Goal: Transaction & Acquisition: Subscribe to service/newsletter

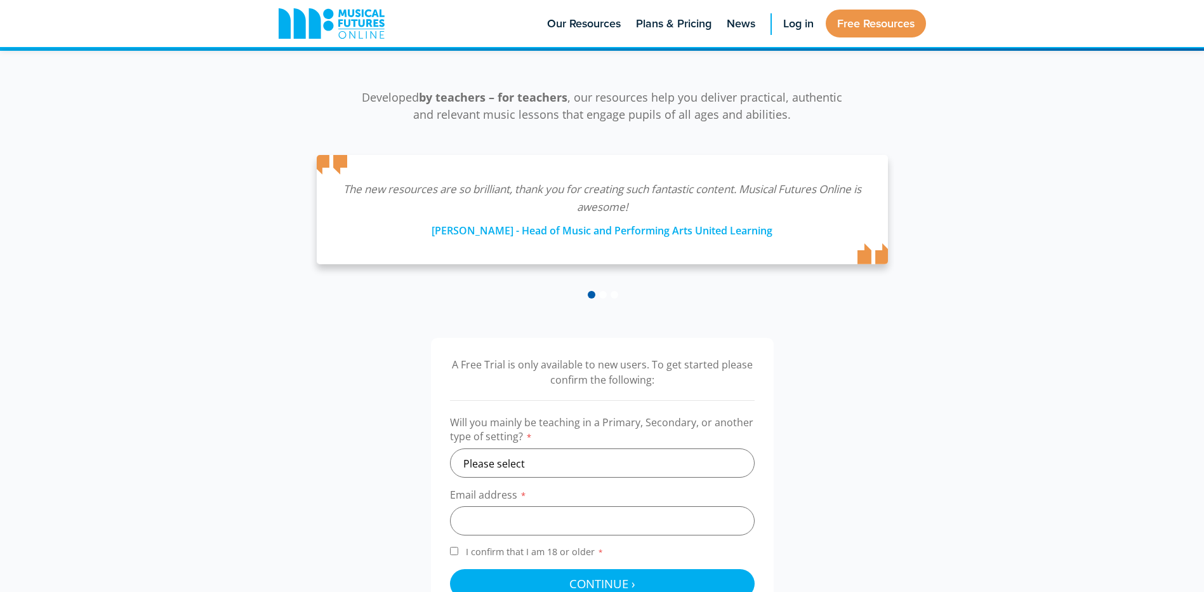
scroll to position [317, 0]
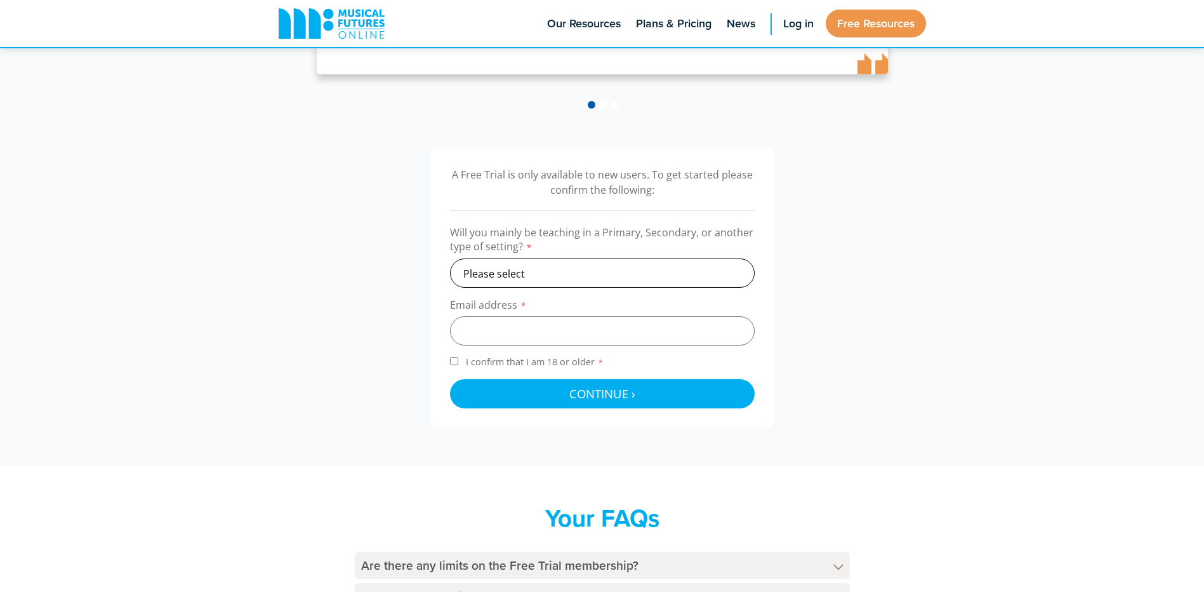
click at [564, 282] on select "Please select Primary Secondary Other" at bounding box center [602, 272] width 305 height 29
select select "secondary"
click at [450, 258] on select "Please select Primary Secondary Other" at bounding box center [602, 272] width 305 height 29
click at [551, 340] on input "email" at bounding box center [602, 330] width 305 height 29
type input "alex.lewis@thejohnroanschool.org.uk"
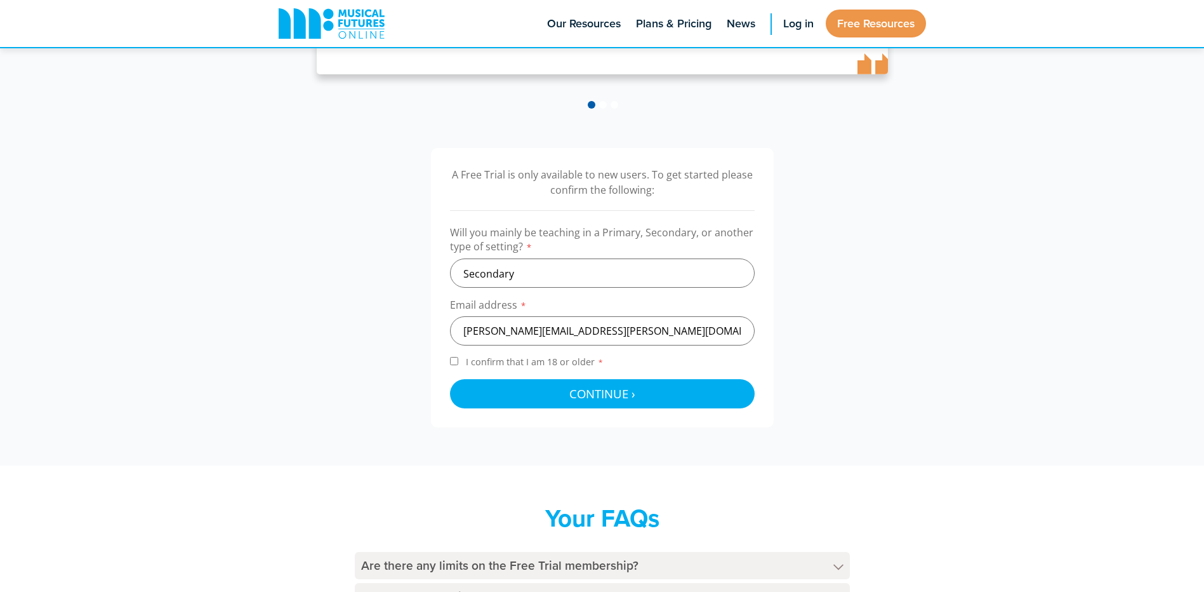
click at [529, 363] on span "I confirm that I am 18 or older *" at bounding box center [534, 361] width 143 height 12
click at [458, 363] on input "I confirm that I am 18 or older *" at bounding box center [454, 361] width 8 height 8
checkbox input "true"
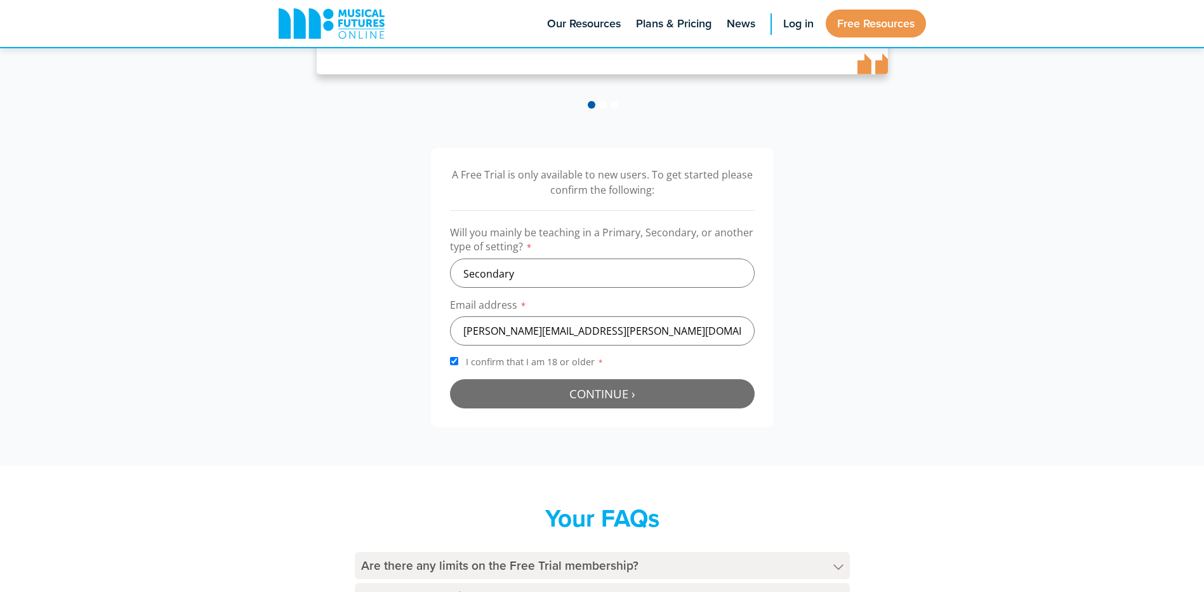
click at [536, 385] on button "Continue › Checking your details..." at bounding box center [602, 393] width 305 height 29
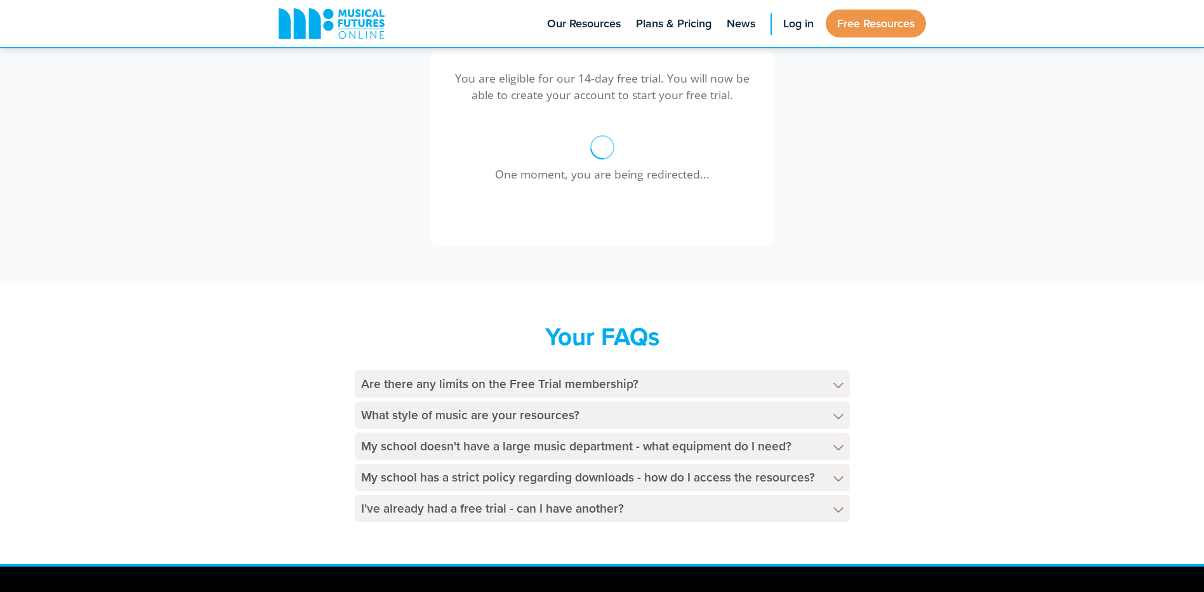
scroll to position [97, 0]
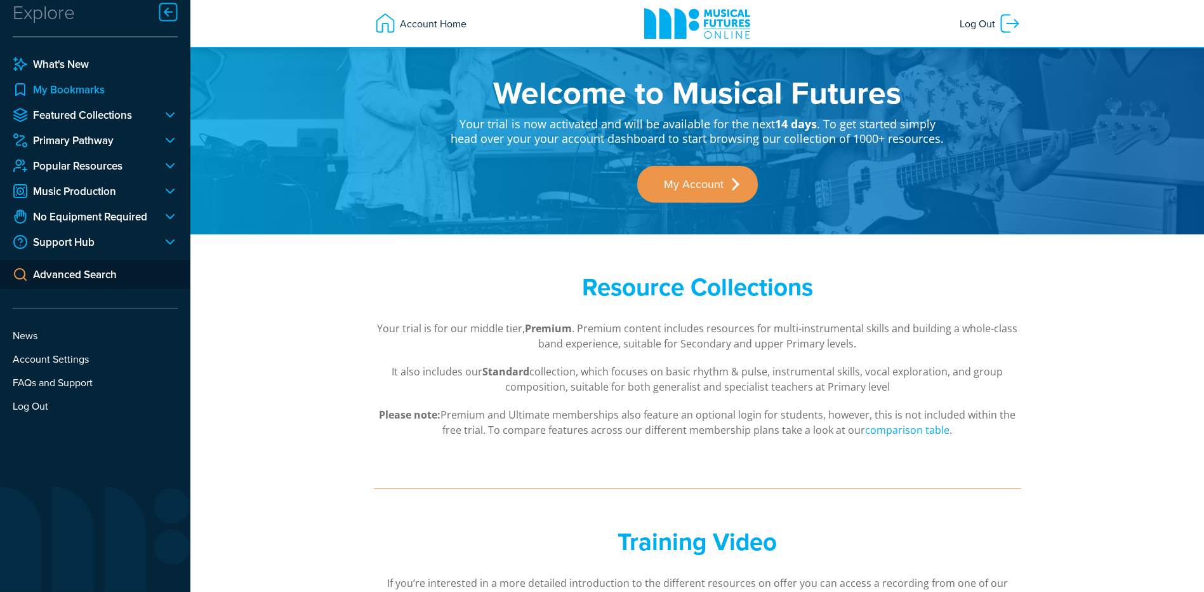
scroll to position [15, 0]
